Goal: Find specific page/section: Find specific page/section

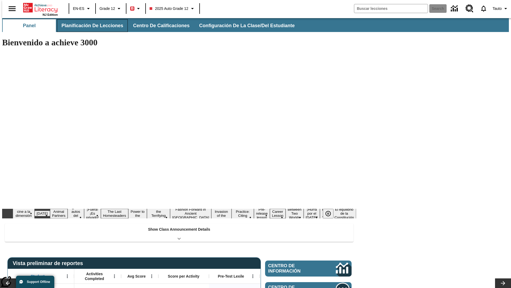
click at [89, 26] on button "Planificación de lecciones" at bounding box center [92, 25] width 71 height 13
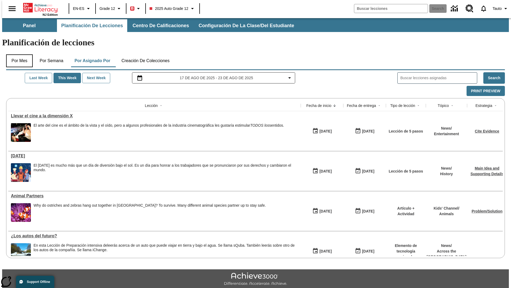
click at [17, 54] on button "Por mes" at bounding box center [19, 60] width 27 height 13
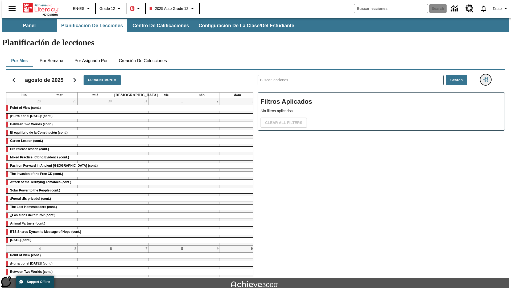
click at [487, 77] on icon "Menú lateral de filtros" at bounding box center [485, 79] width 5 height 5
